Goal: Task Accomplishment & Management: Manage account settings

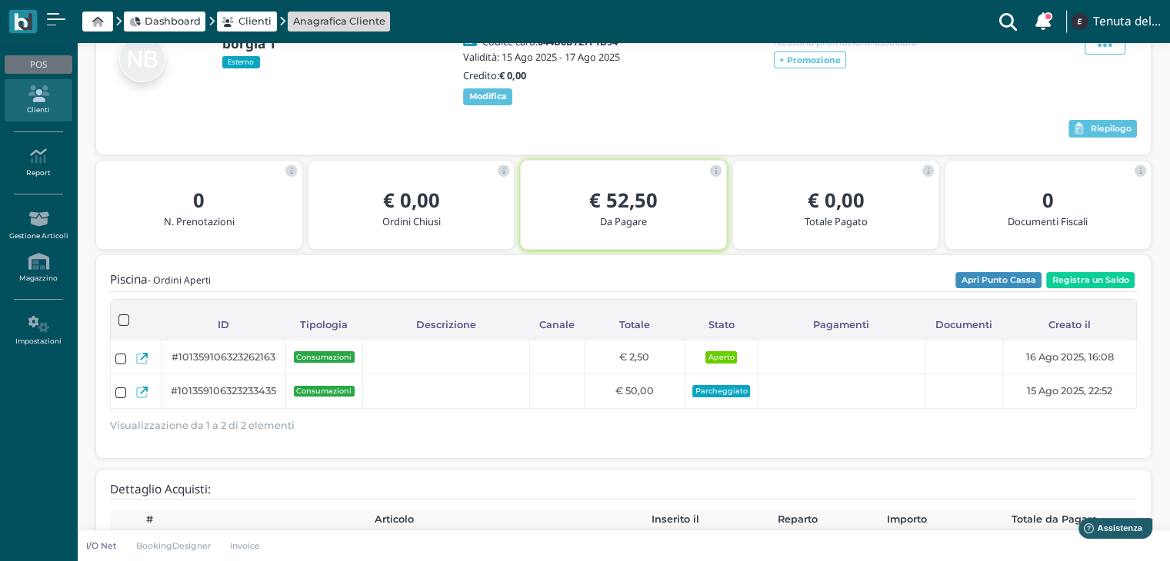
scroll to position [108, 0]
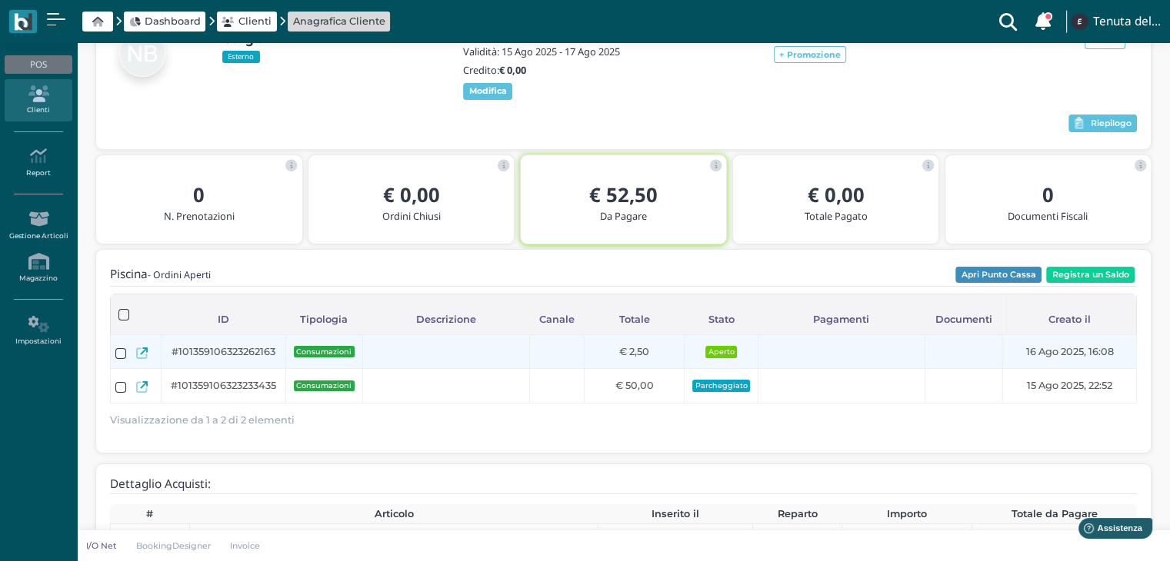
click at [136, 359] on icon at bounding box center [142, 354] width 12 height 12
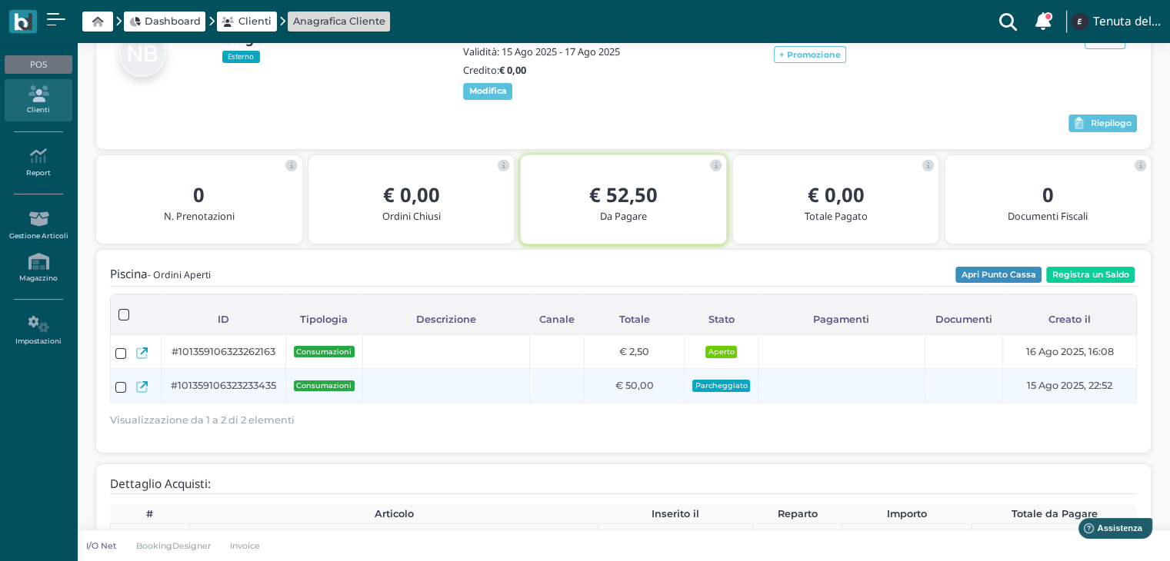
click at [141, 400] on div at bounding box center [136, 387] width 42 height 25
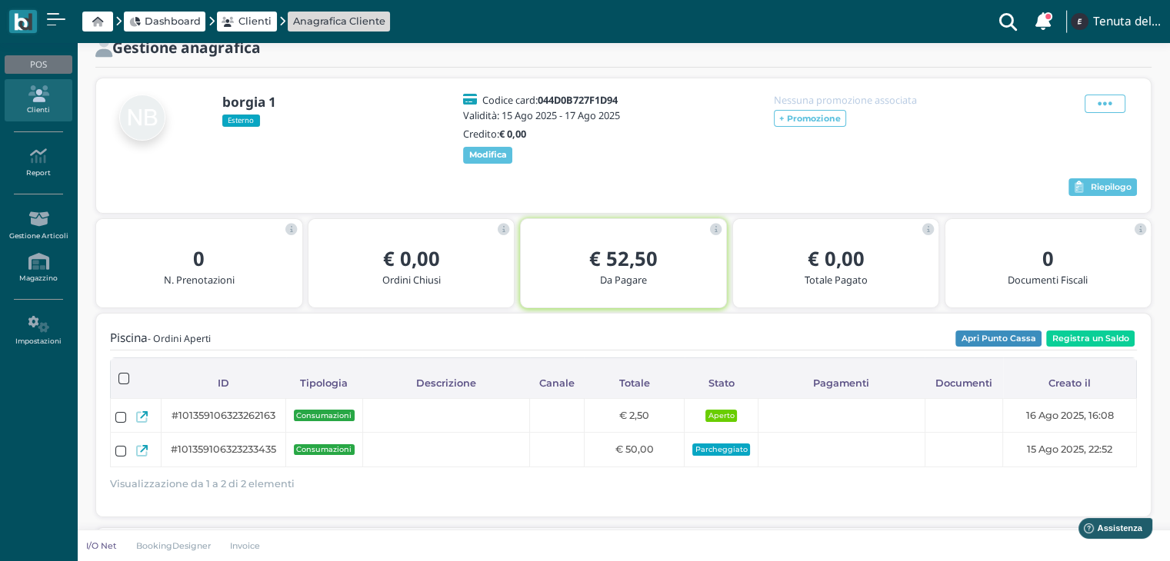
scroll to position [0, 0]
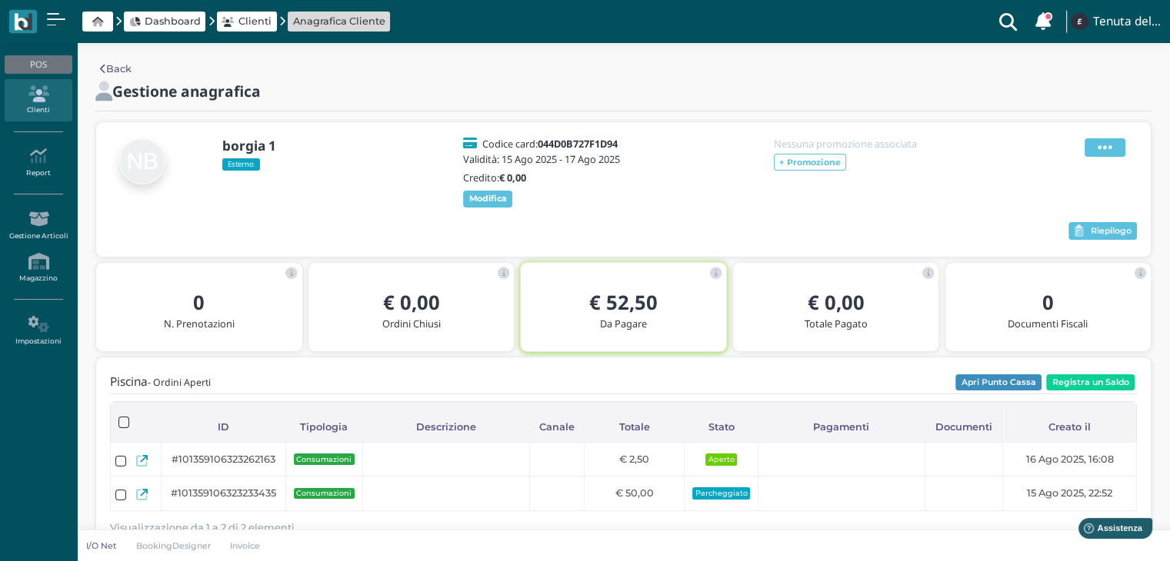
click at [1107, 149] on icon at bounding box center [1104, 147] width 15 height 17
click at [1048, 232] on span "Elimina" at bounding box center [1056, 233] width 40 height 15
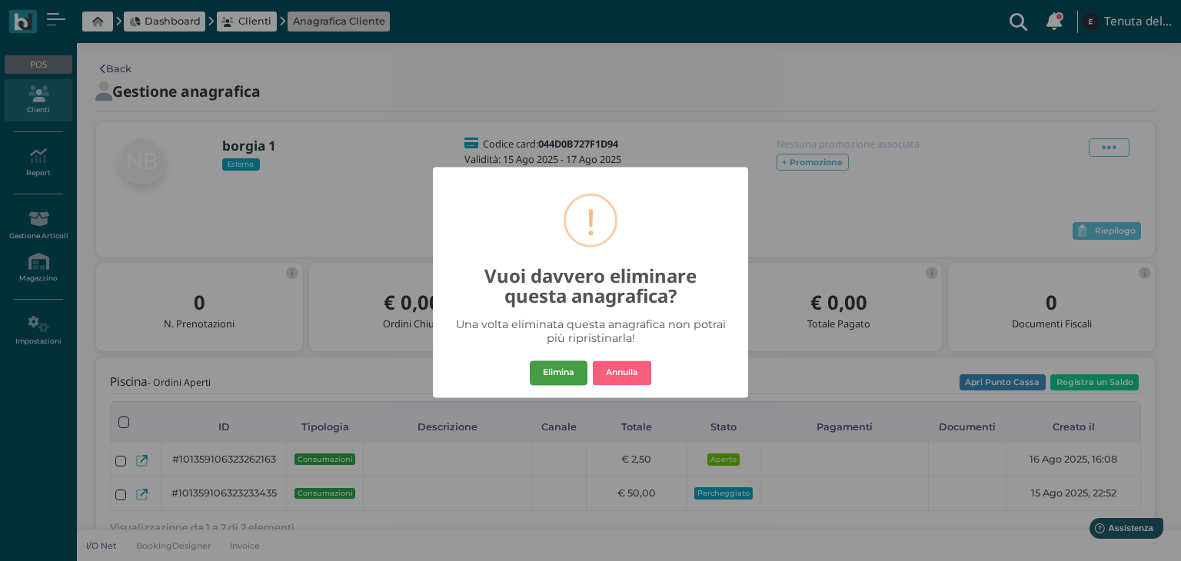
click at [565, 378] on button "Elimina" at bounding box center [559, 373] width 58 height 25
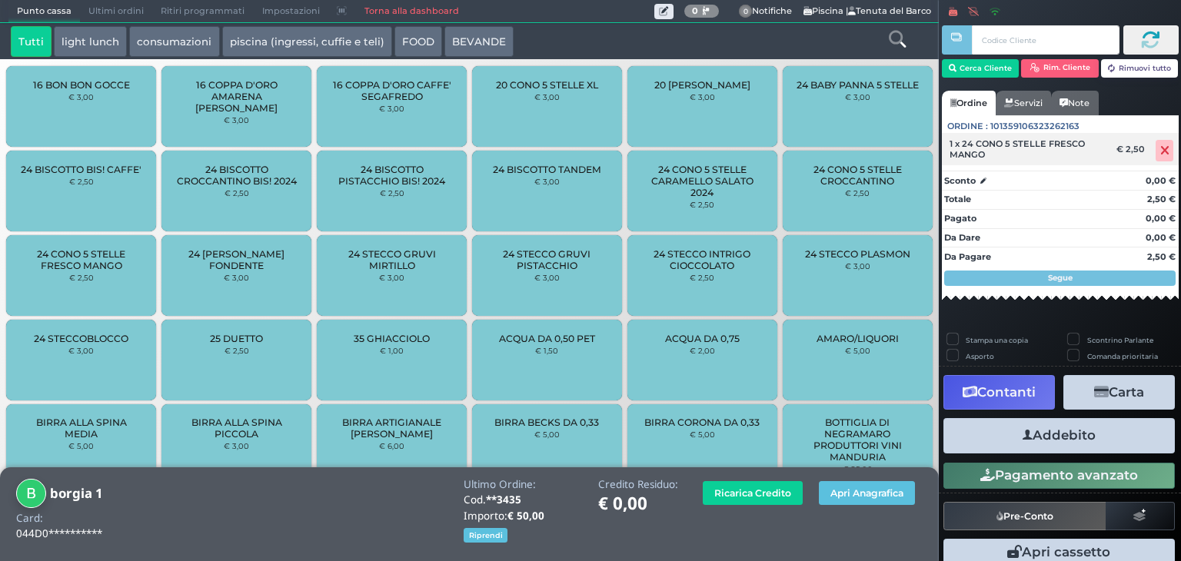
click at [1160, 151] on span at bounding box center [1165, 151] width 18 height 22
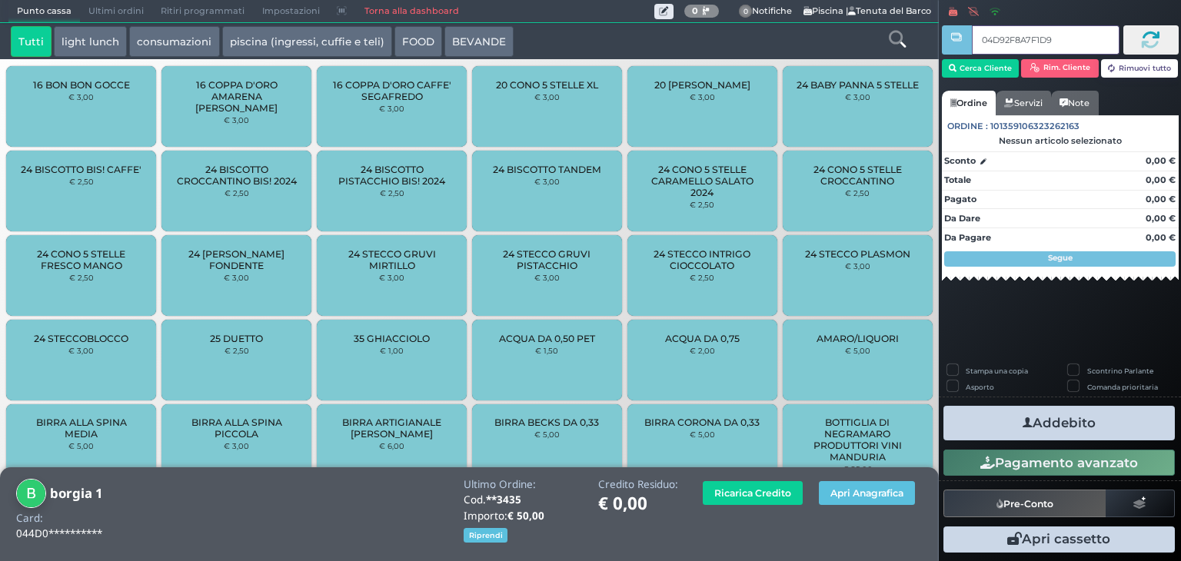
type input "04D92F8A7F1D90"
click at [874, 488] on button "Apri Anagrafica" at bounding box center [867, 493] width 96 height 24
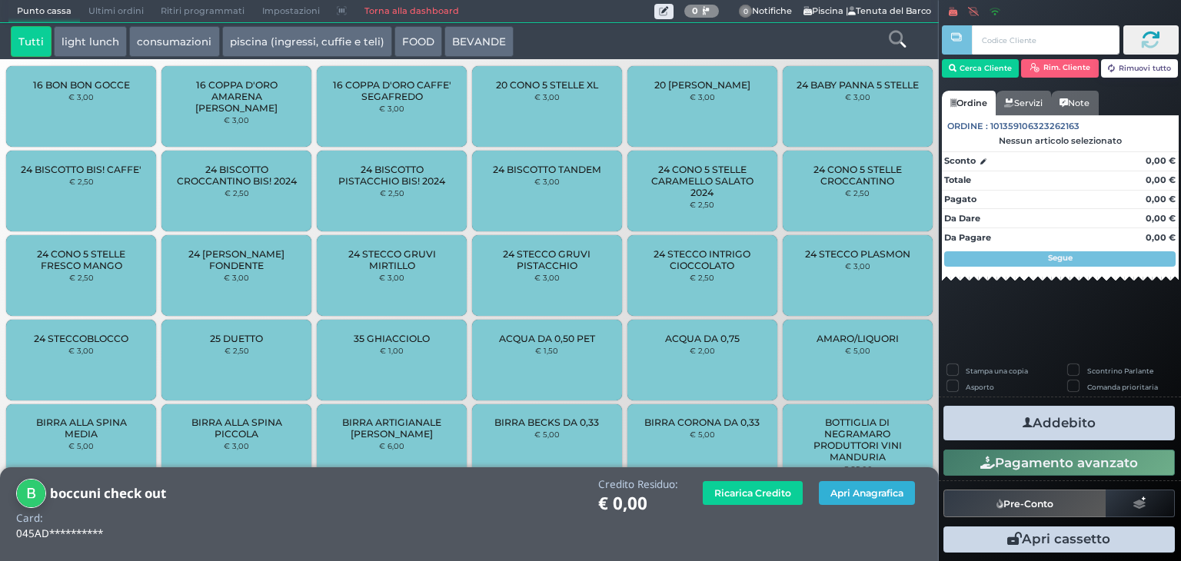
click at [837, 496] on button "Apri Anagrafica" at bounding box center [867, 493] width 96 height 24
click at [865, 496] on button "Apri Anagrafica" at bounding box center [867, 493] width 96 height 24
click at [884, 500] on button "Apri Anagrafica" at bounding box center [867, 493] width 96 height 24
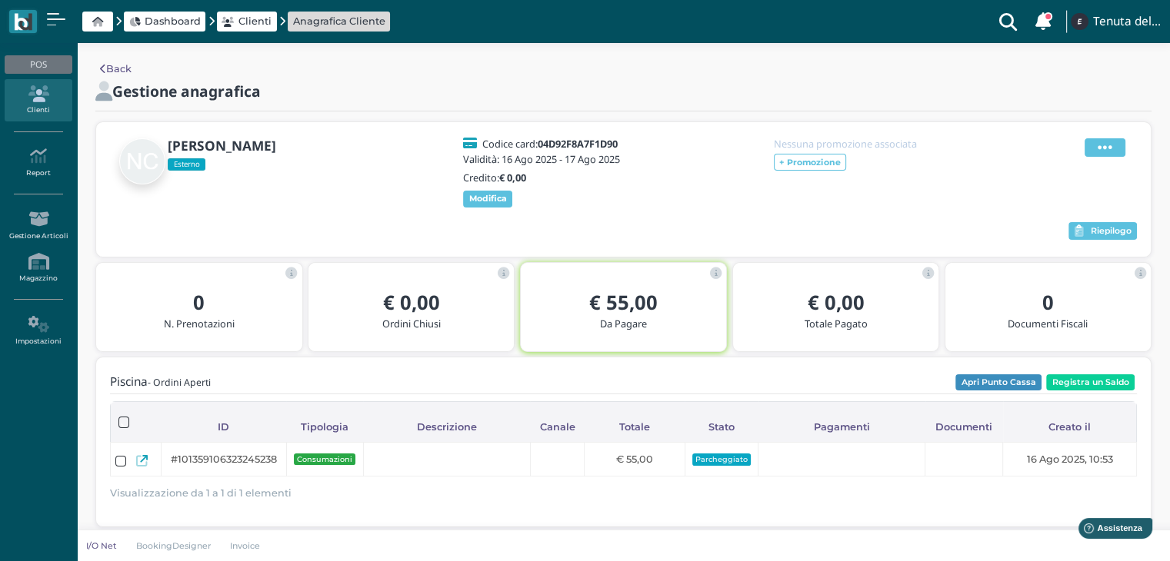
click at [1104, 145] on icon at bounding box center [1104, 147] width 15 height 17
click at [1053, 231] on span "Elimina" at bounding box center [1056, 233] width 40 height 15
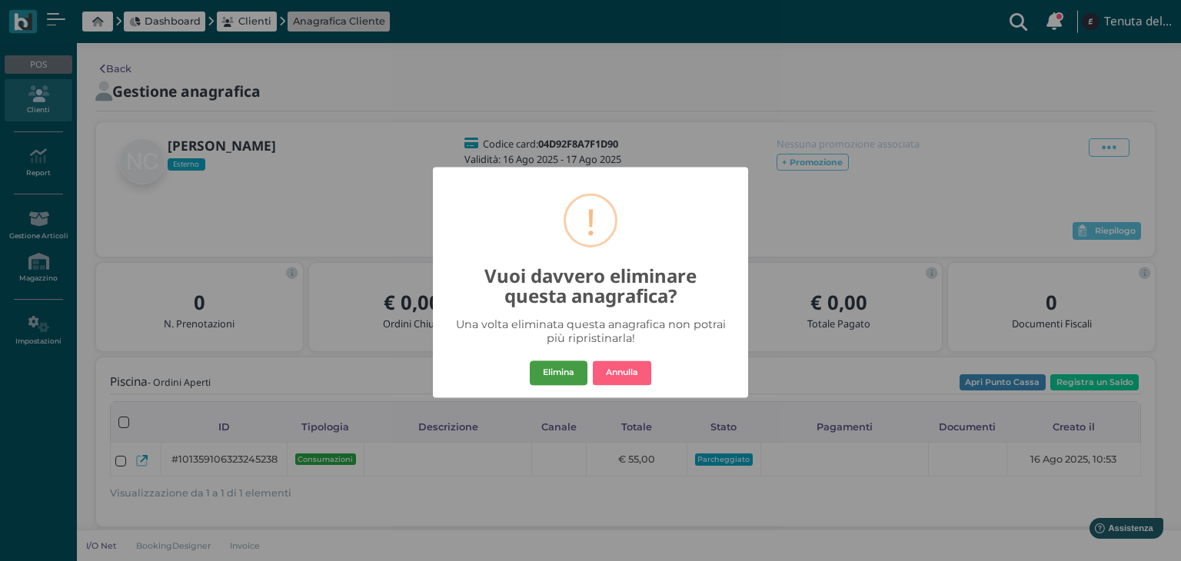
click at [570, 377] on button "Elimina" at bounding box center [559, 373] width 58 height 25
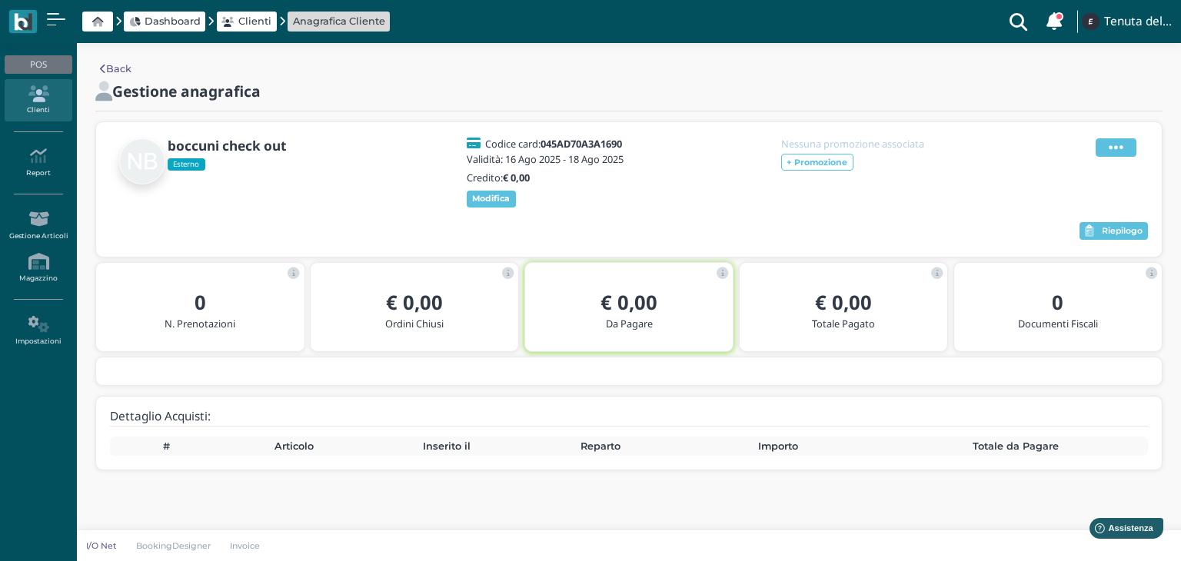
click at [1114, 156] on span at bounding box center [1116, 147] width 41 height 18
click at [1077, 231] on span "Elimina" at bounding box center [1067, 233] width 40 height 15
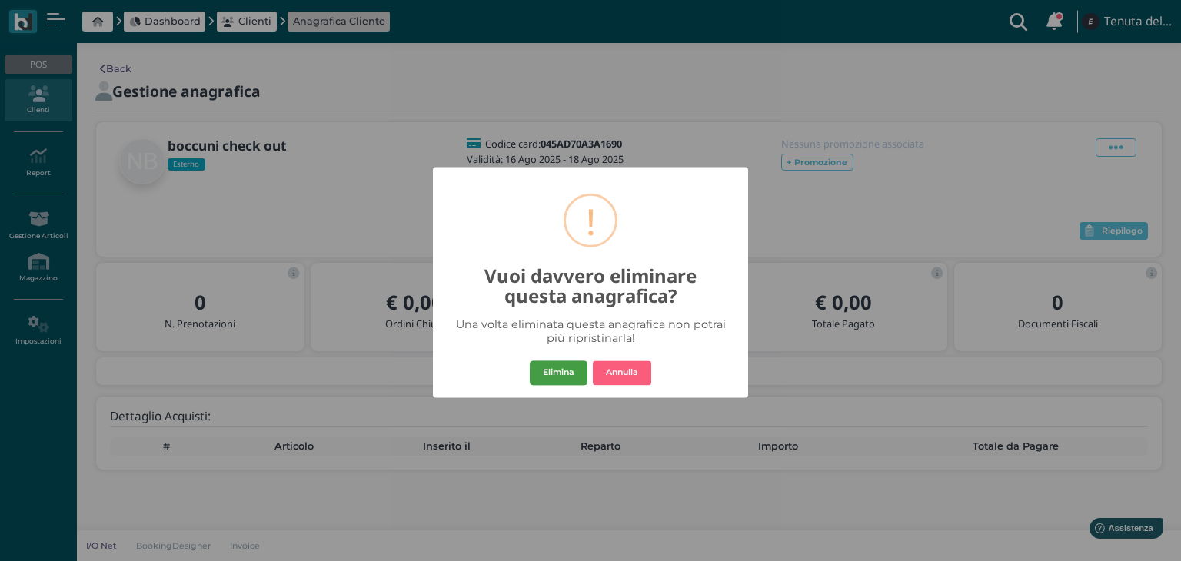
click at [548, 370] on button "Elimina" at bounding box center [559, 373] width 58 height 25
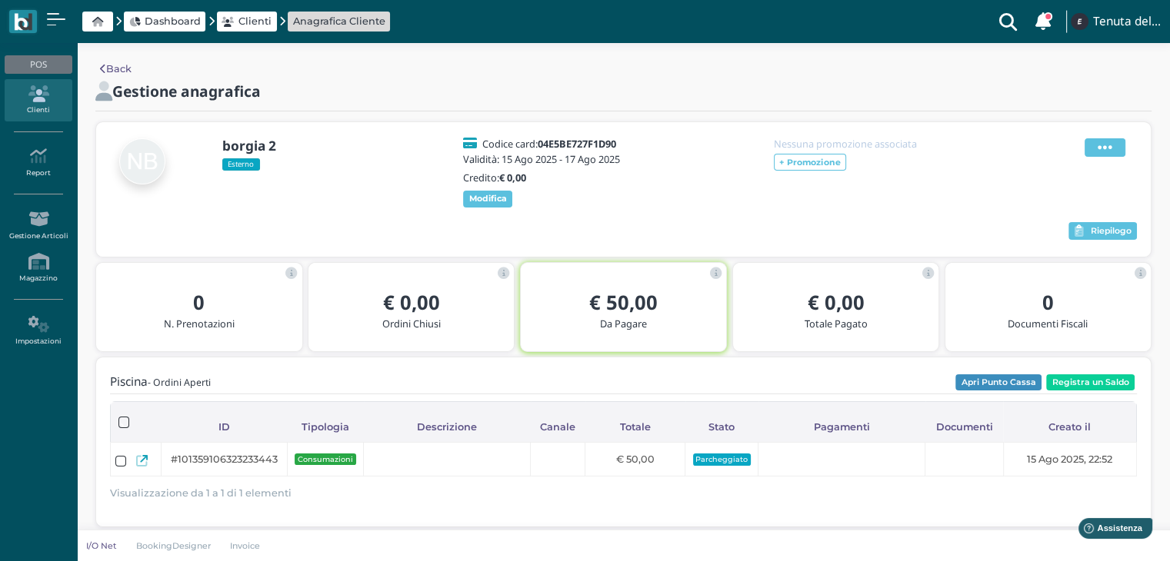
drag, startPoint x: 1061, startPoint y: 254, endPoint x: 1101, endPoint y: 153, distance: 108.4
click at [1101, 153] on div "borgia 2 Esterno Codice card: 04E5BE727F1D90 Validità: [DATE] - [DATE] Credito:…" at bounding box center [623, 189] width 1054 height 135
click at [1101, 153] on icon at bounding box center [1104, 147] width 15 height 17
click at [1049, 235] on span "Elimina" at bounding box center [1056, 233] width 40 height 15
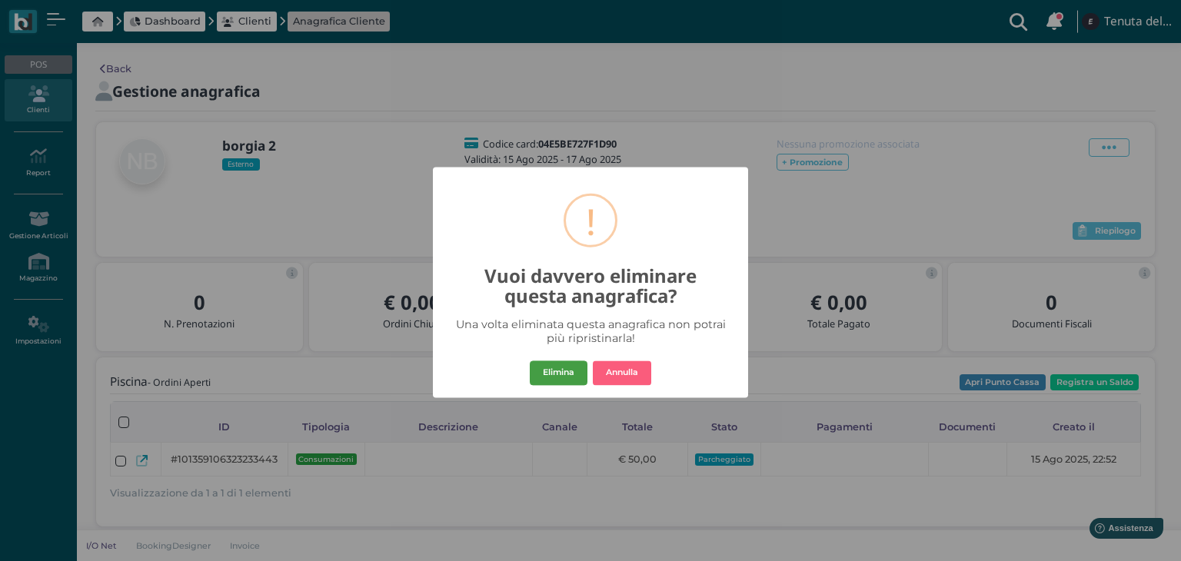
click at [537, 380] on button "Elimina" at bounding box center [559, 373] width 58 height 25
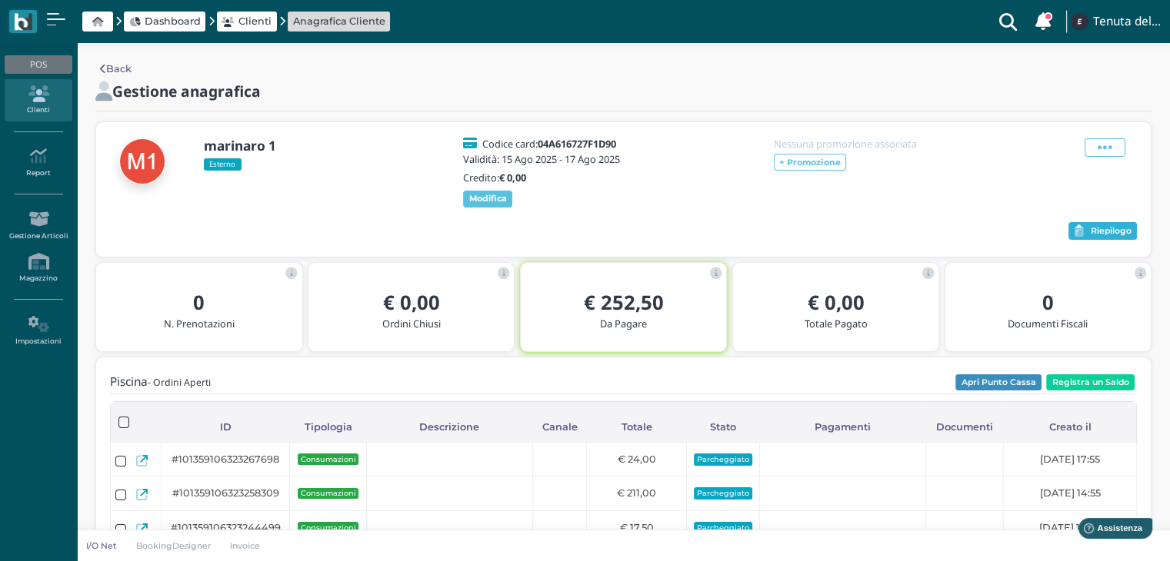
click at [1104, 241] on button "Riepilogo" at bounding box center [1102, 231] width 68 height 18
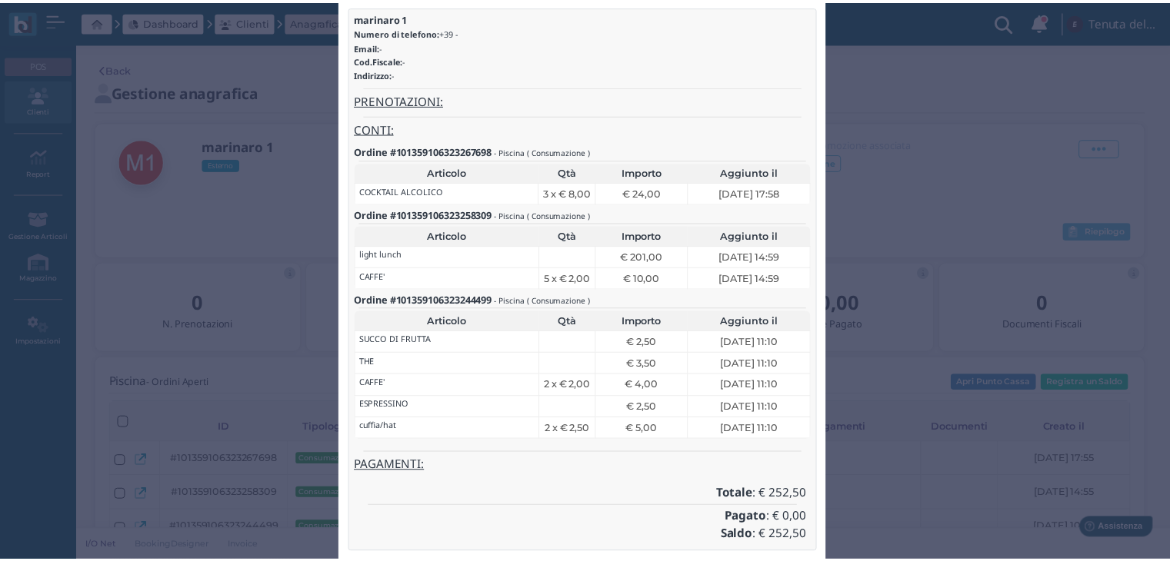
scroll to position [96, 0]
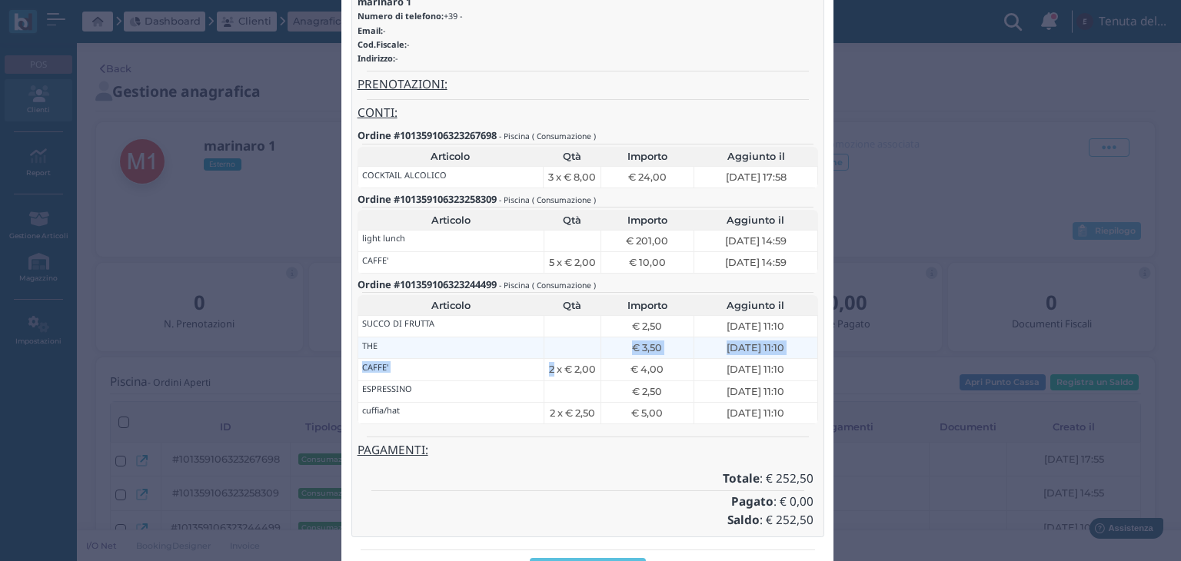
drag, startPoint x: 547, startPoint y: 363, endPoint x: 555, endPoint y: 342, distance: 22.4
click at [555, 188] on tbody "SUCCO DI FRUTTA € 2,50 [DATE] 11:10 THE € 3,50 [DATE] 11:10 CAFFE' 2 x € 2,00 €…" at bounding box center [588, 178] width 461 height 22
click at [1104, 103] on div "Riepilogo × close marinaro 1 Numero di telefono: +39 - Email: - Cod.Fiscale: - …" at bounding box center [590, 280] width 1181 height 561
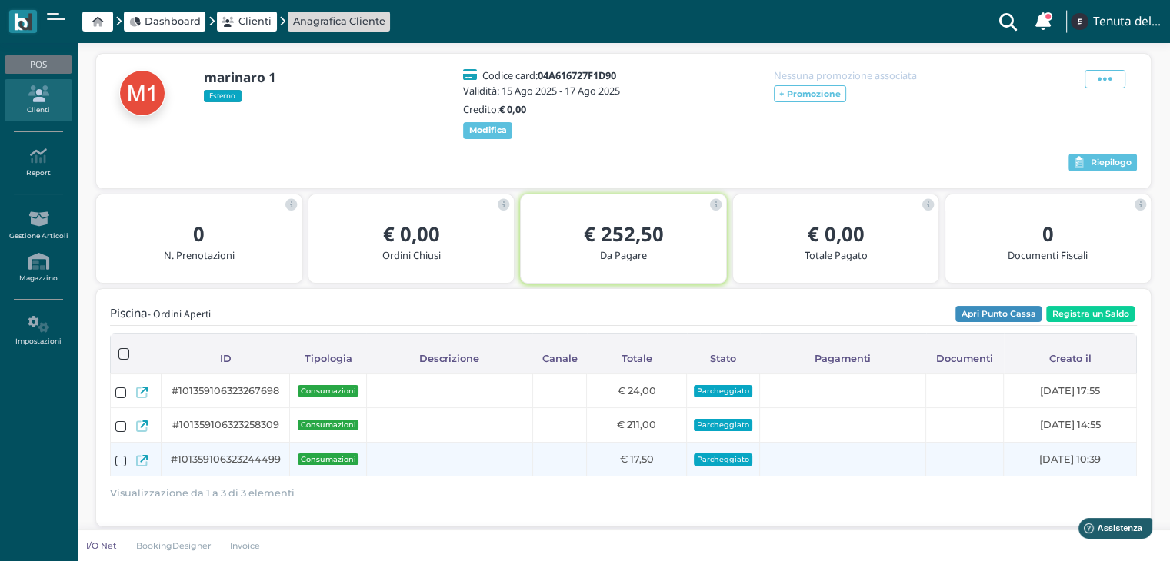
scroll to position [42, 0]
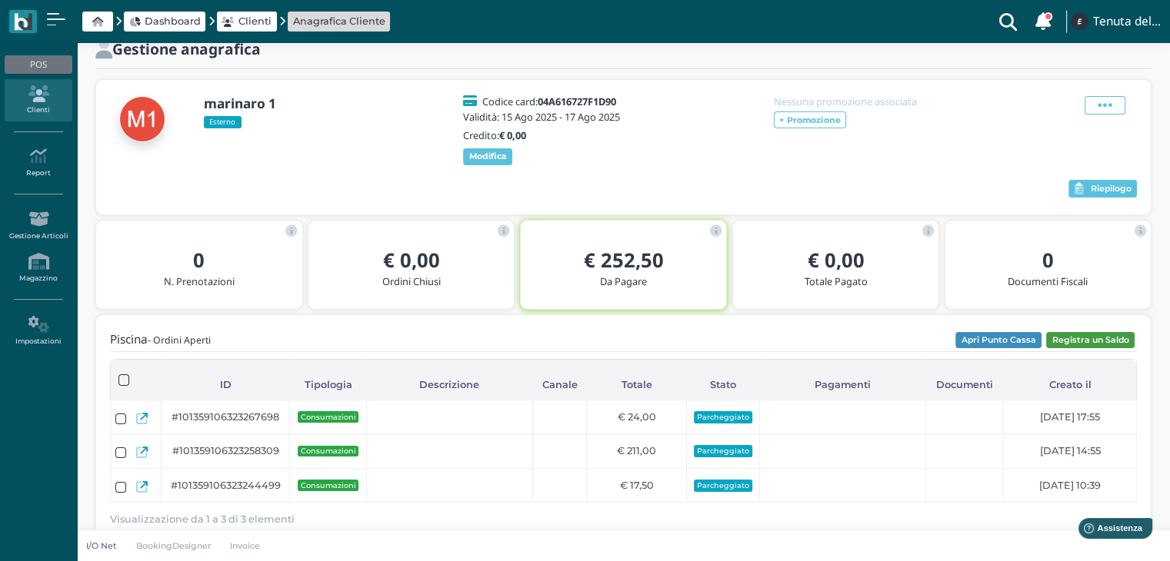
click at [1086, 344] on button "Registra un Saldo" at bounding box center [1090, 340] width 88 height 17
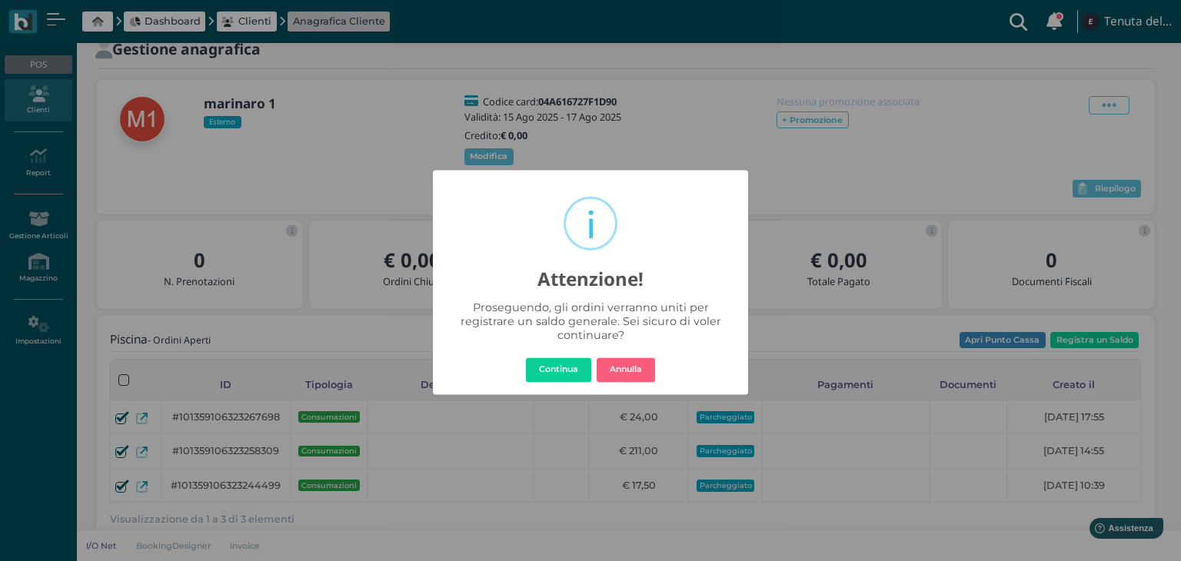
click at [551, 371] on button "Continua" at bounding box center [558, 370] width 65 height 25
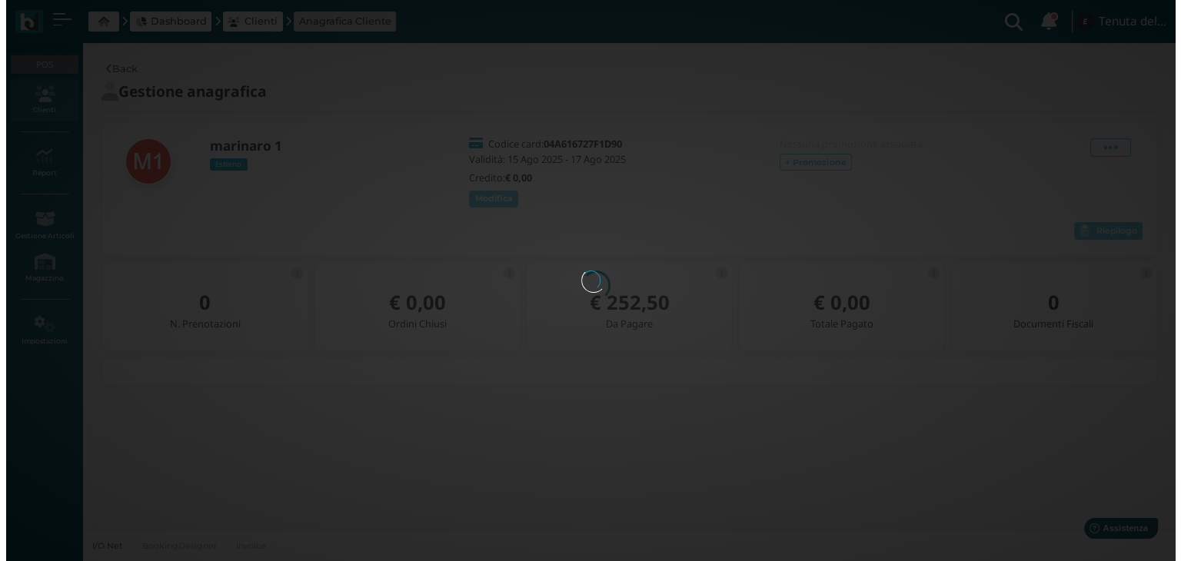
scroll to position [0, 0]
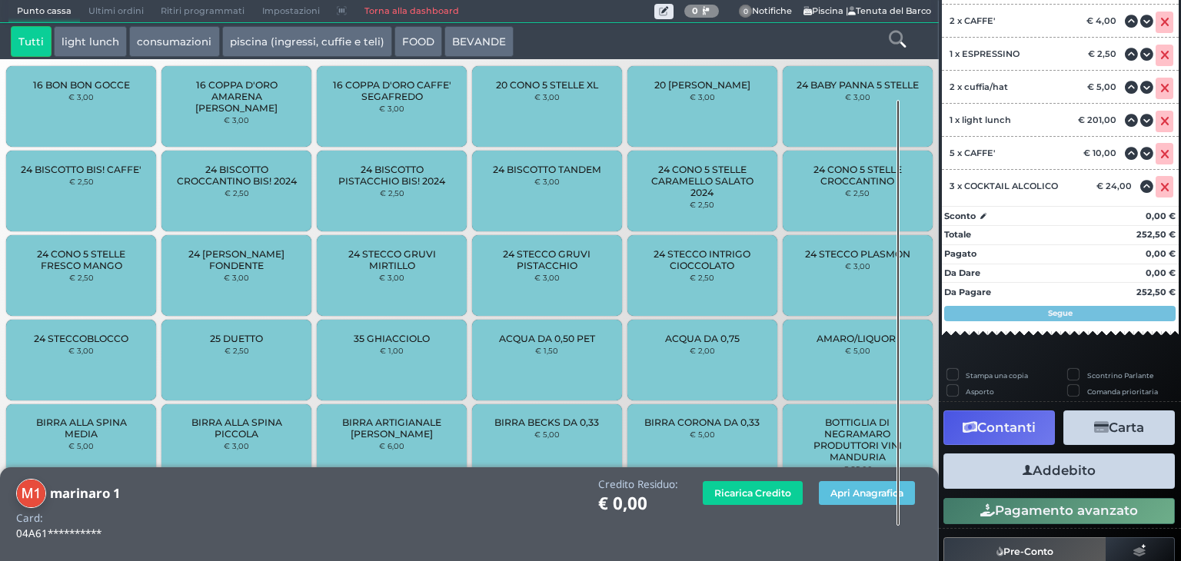
scroll to position [188, 0]
click at [1008, 436] on button "Contanti" at bounding box center [1000, 428] width 112 height 35
